Goal: Information Seeking & Learning: Understand process/instructions

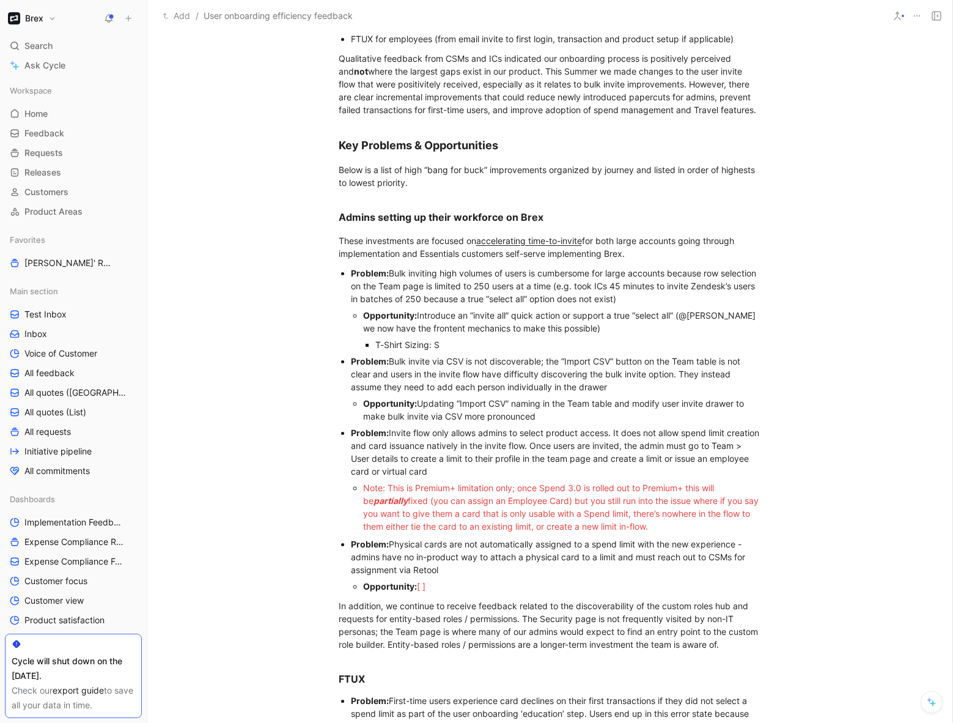
scroll to position [224, 0]
click at [515, 451] on span "Note: This is Premium+ limitation only; once Spend 3.0 is rolled out to Premium…" at bounding box center [539, 493] width 353 height 23
click at [545, 451] on span "fixed (you can assign an Employee Card) but you still run into the issue where …" at bounding box center [562, 513] width 398 height 36
click at [582, 451] on span "fixed (you can assign an Employee Card) but you still run into the issue where …" at bounding box center [562, 513] width 398 height 36
drag, startPoint x: 661, startPoint y: 528, endPoint x: 359, endPoint y: 487, distance: 304.8
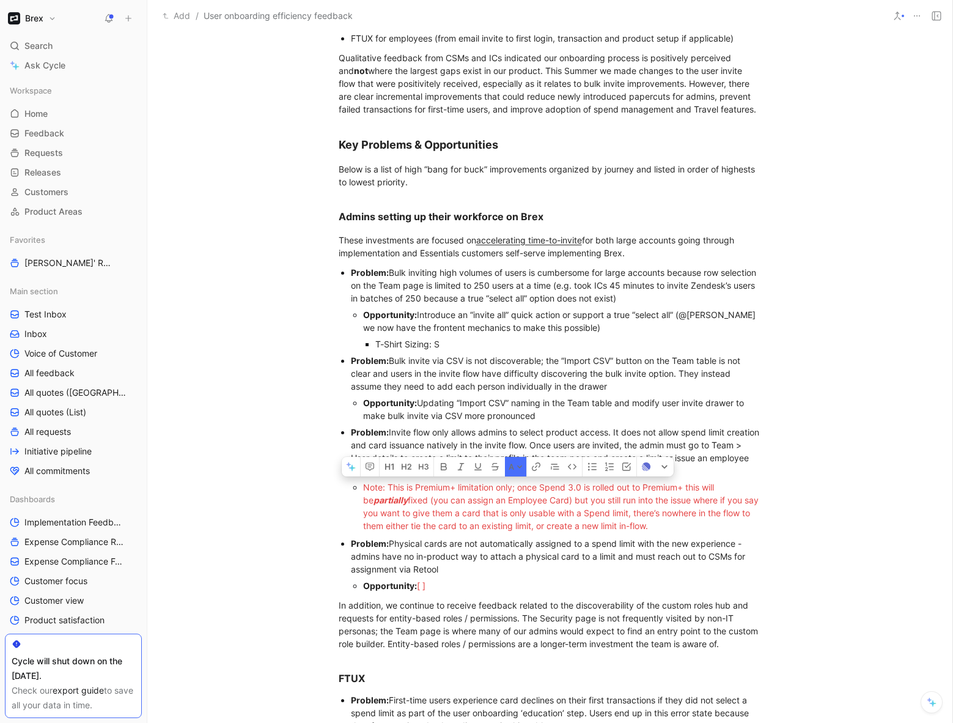
click at [359, 451] on ul "Note: This is Premium+ limitation only; once Spend 3.0 is rolled out to Premium…" at bounding box center [556, 506] width 411 height 55
click at [521, 451] on button "A" at bounding box center [515, 467] width 21 height 20
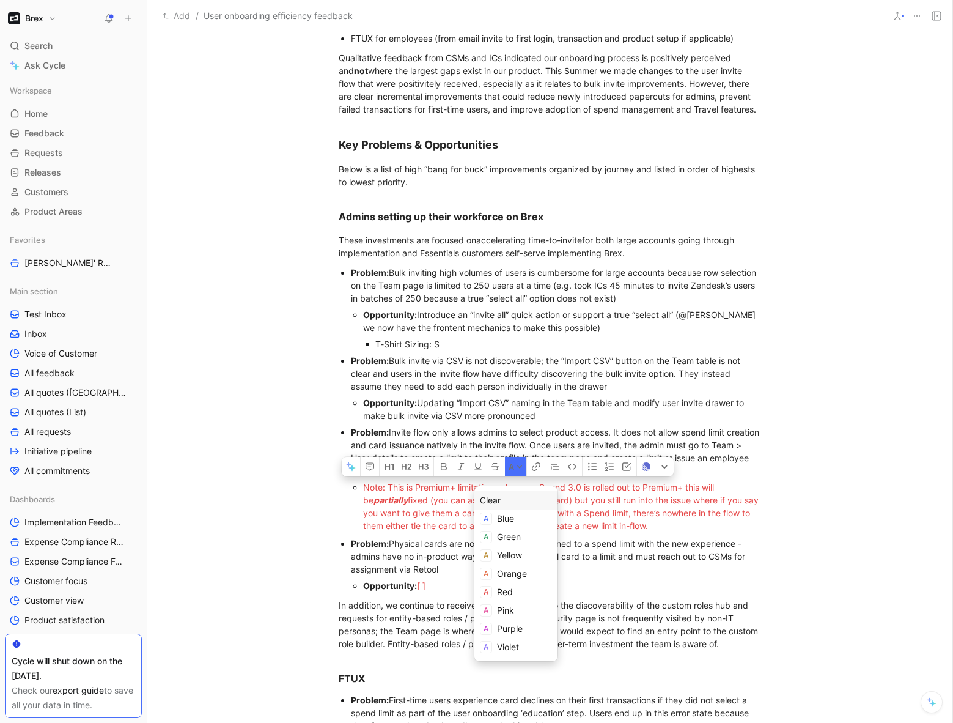
click at [501, 451] on div "Clear" at bounding box center [516, 500] width 72 height 15
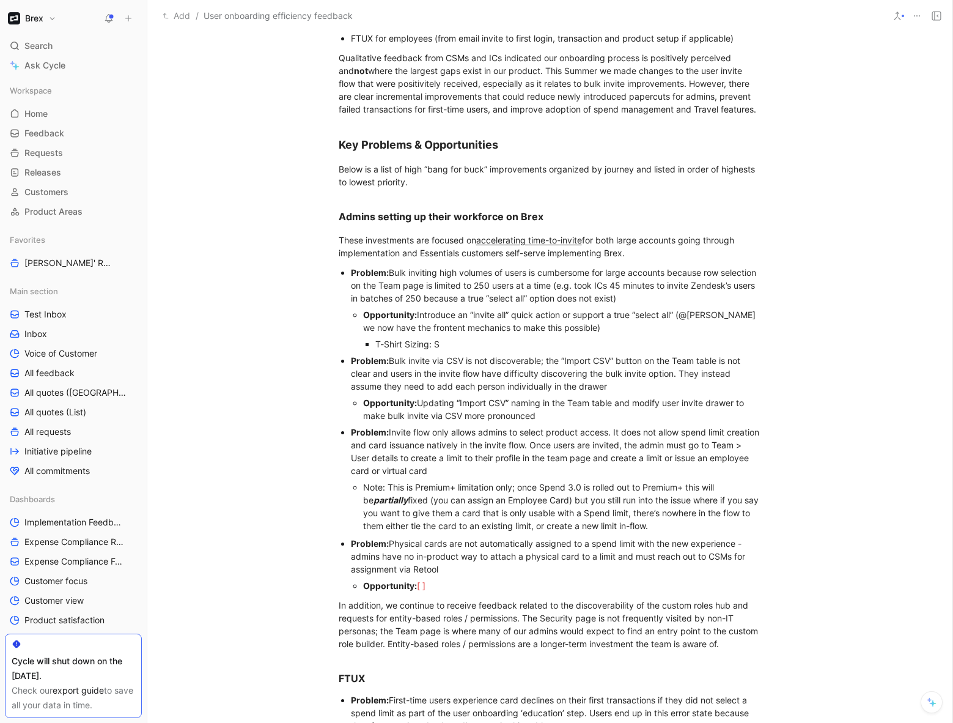
click at [476, 451] on div "Problem: Physical cards are not automatically assigned to a spend limit with th…" at bounding box center [556, 556] width 411 height 39
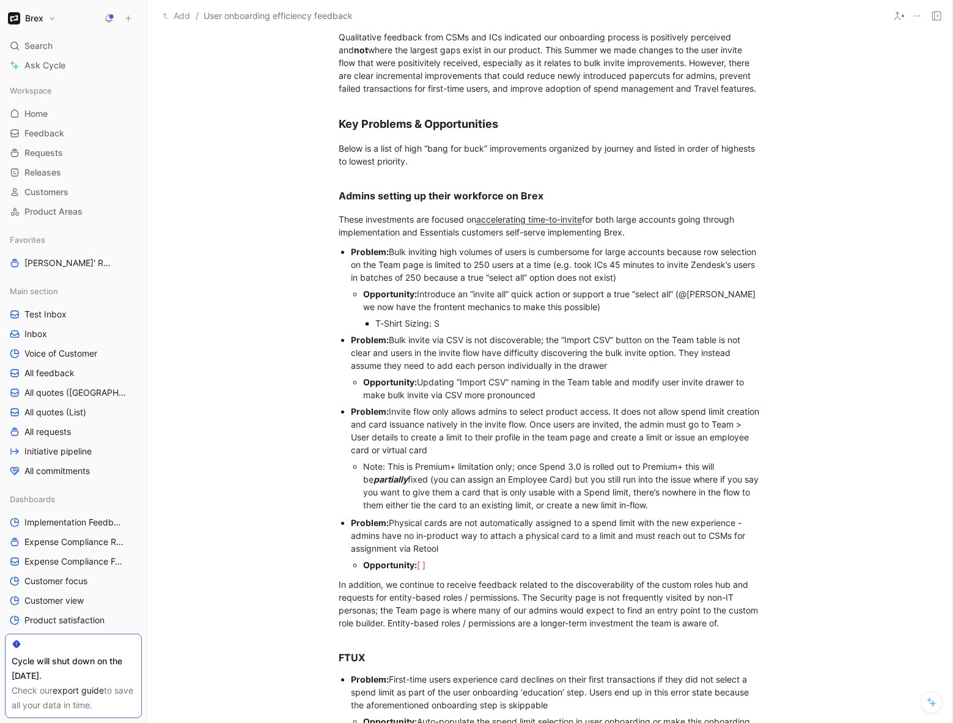
scroll to position [246, 0]
click at [452, 451] on div "Opportunity: [ ]" at bounding box center [562, 563] width 399 height 13
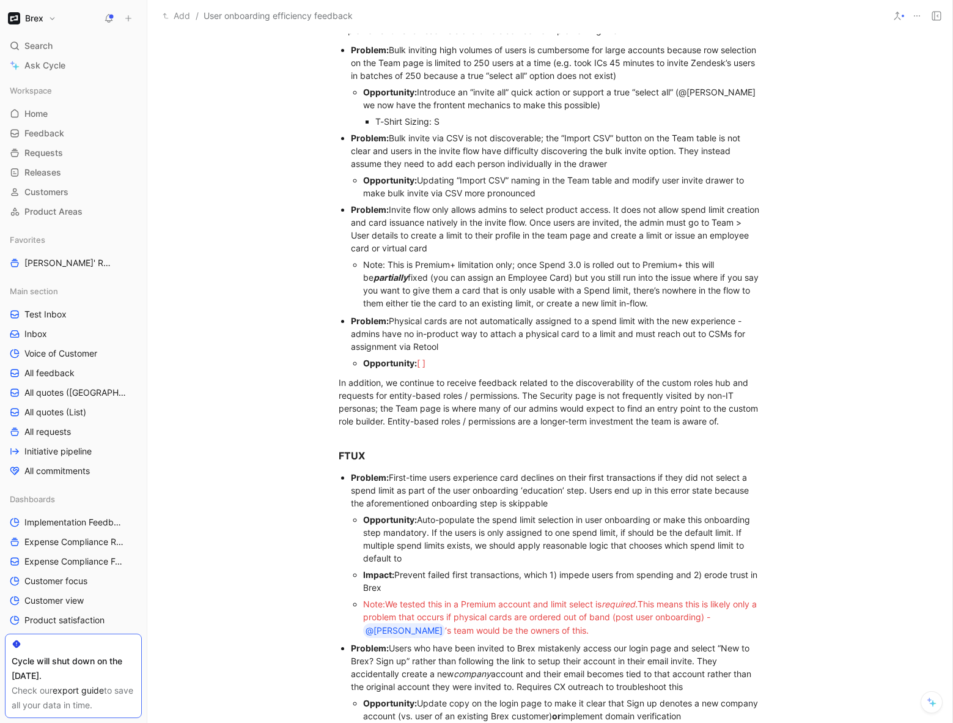
scroll to position [449, 0]
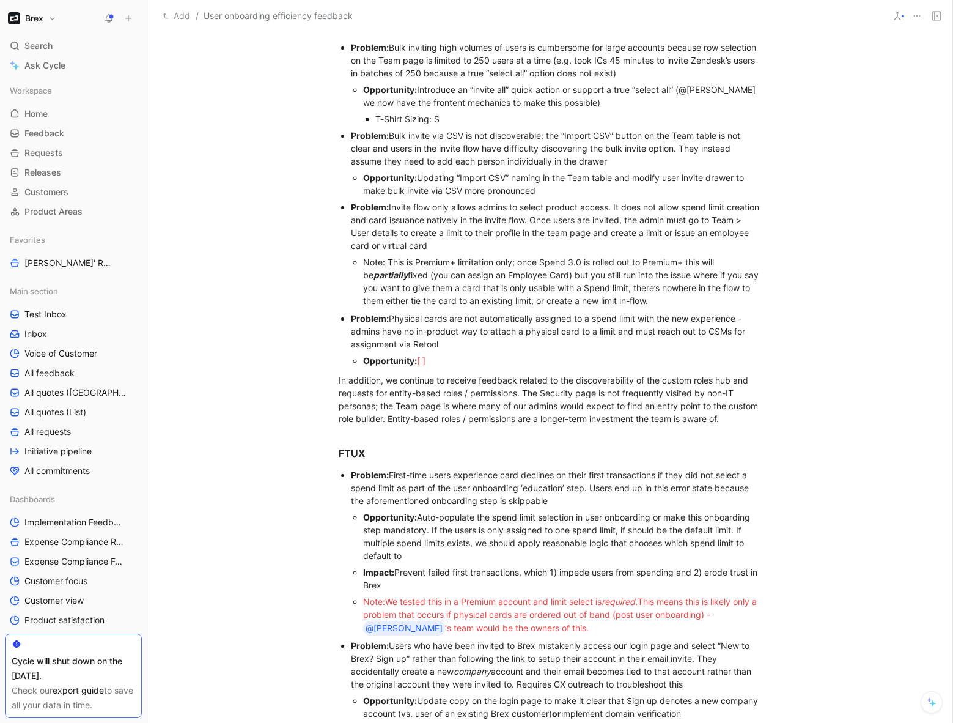
click at [534, 451] on span "l cards are ordered out of band (post user onboarding) -" at bounding box center [598, 614] width 226 height 10
click at [551, 451] on div "Note: We tested this in a Premium account and limit select is required. This me…" at bounding box center [562, 615] width 399 height 40
drag, startPoint x: 411, startPoint y: 581, endPoint x: 354, endPoint y: 514, distance: 88.1
click at [354, 451] on ul "Opportunity: Auto-populate the spend limit selection in user onboarding or make…" at bounding box center [556, 573] width 411 height 128
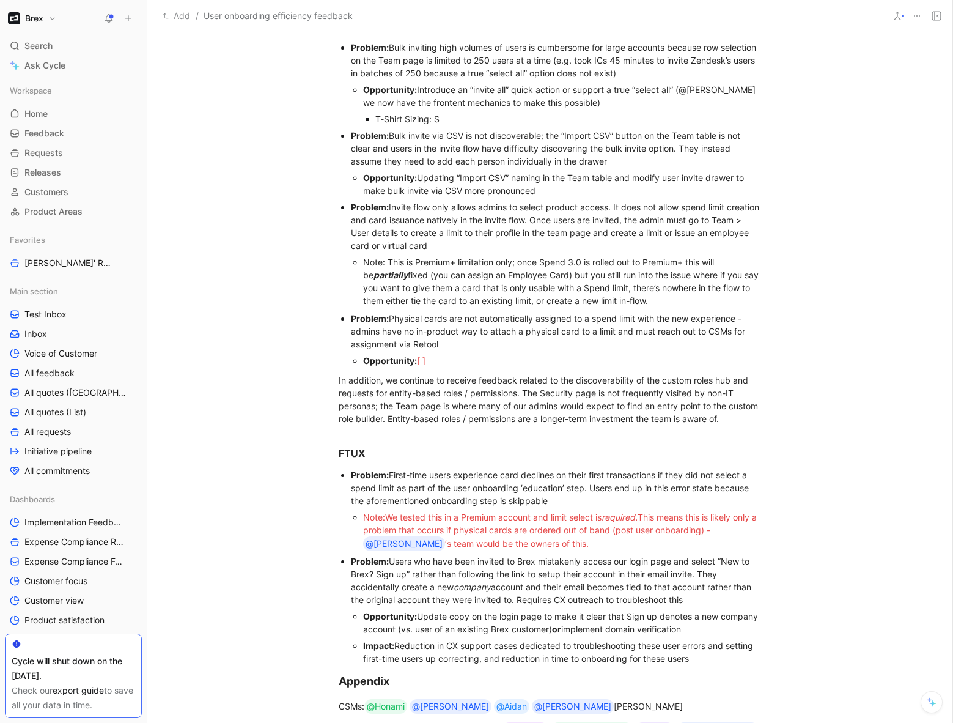
click at [565, 451] on div "Problem: First-time users experience card declines on their first transactions …" at bounding box center [556, 487] width 411 height 39
drag, startPoint x: 562, startPoint y: 503, endPoint x: 592, endPoint y: 489, distance: 33.4
click at [592, 451] on div "Problem: First-time users experience card declines on their first transactions …" at bounding box center [556, 487] width 411 height 39
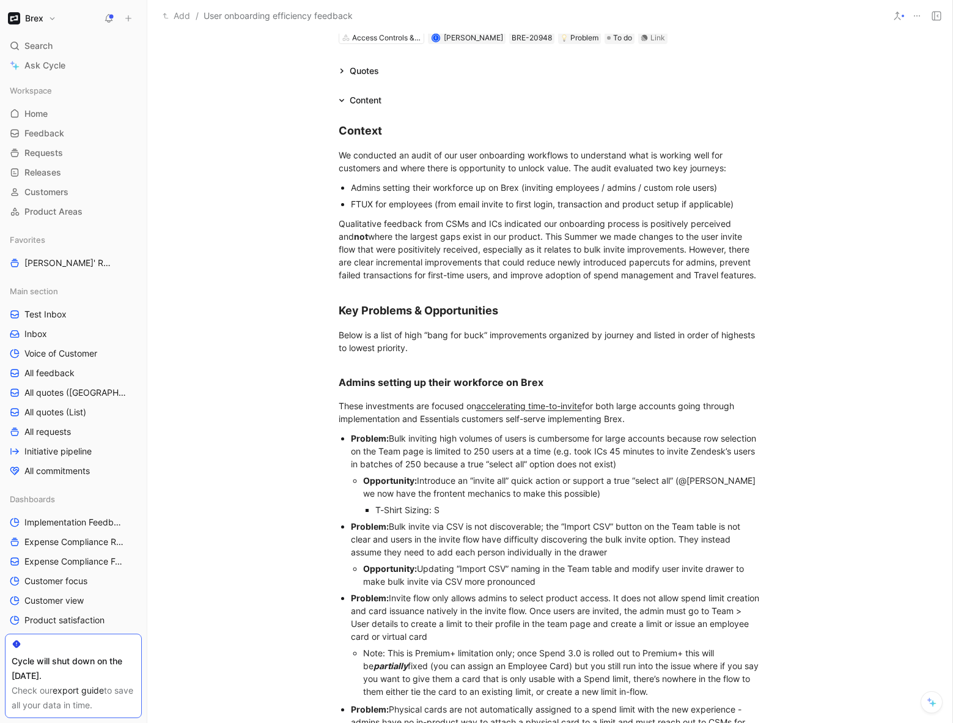
scroll to position [0, 0]
